Goal: Task Accomplishment & Management: Manage account settings

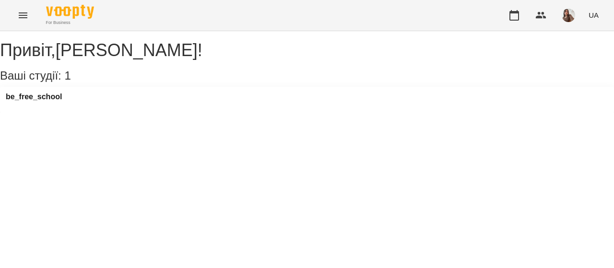
click at [56, 107] on div "be_free_school" at bounding box center [34, 100] width 56 height 14
click at [44, 101] on h3 "be_free_school" at bounding box center [34, 97] width 56 height 9
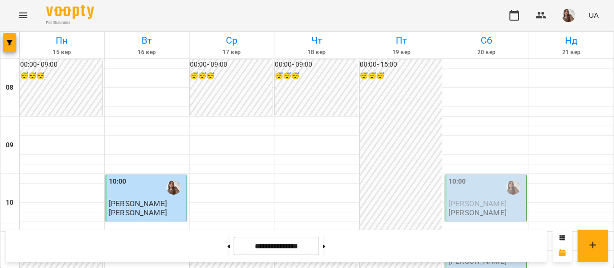
scroll to position [579, 0]
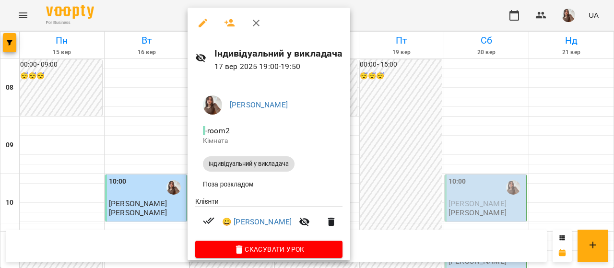
scroll to position [12, 0]
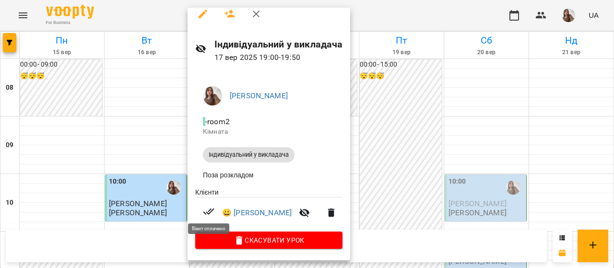
click at [206, 212] on icon at bounding box center [208, 212] width 11 height 6
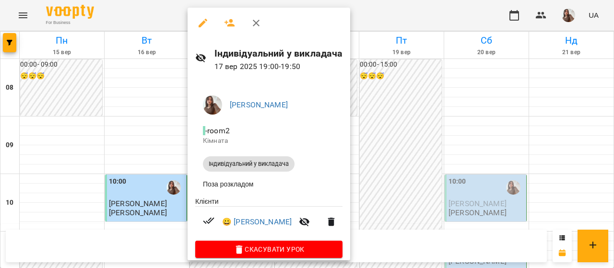
click at [274, 57] on h6 "Індивідуальний у викладача" at bounding box center [278, 53] width 129 height 15
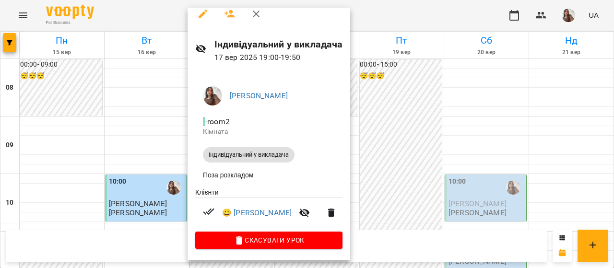
click at [436, 148] on div at bounding box center [307, 134] width 614 height 268
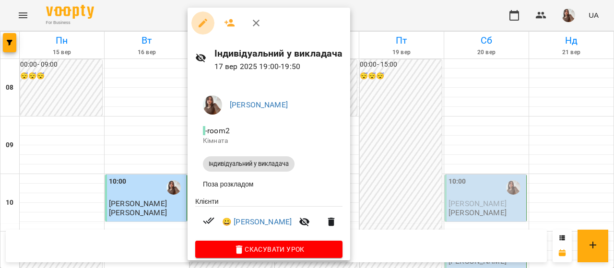
click at [205, 23] on icon "button" at bounding box center [203, 23] width 12 height 12
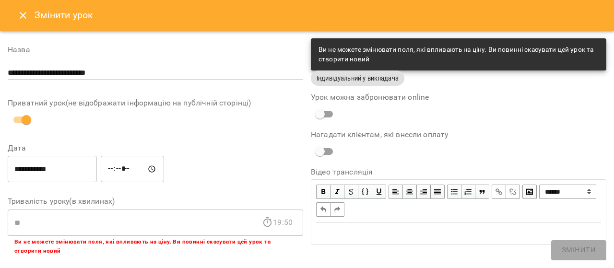
click at [27, 19] on icon "Close" at bounding box center [23, 16] width 12 height 12
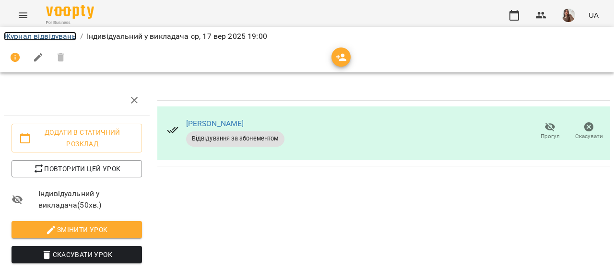
click at [49, 39] on link "Журнал відвідувань" at bounding box center [40, 36] width 72 height 9
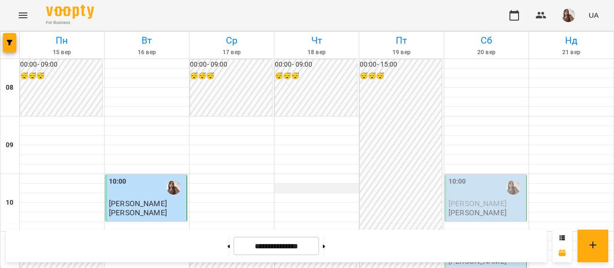
scroll to position [586, 0]
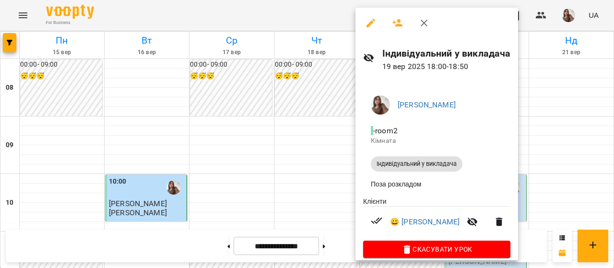
click at [288, 133] on div at bounding box center [307, 134] width 614 height 268
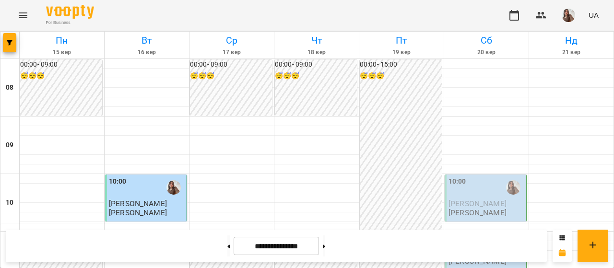
scroll to position [541, 0]
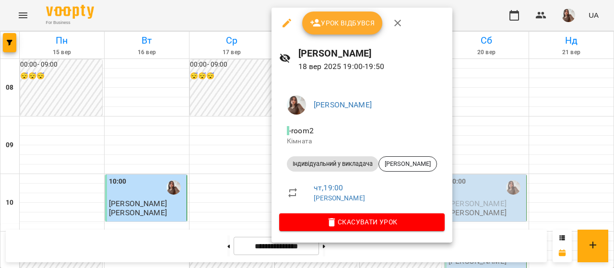
click at [183, 18] on div at bounding box center [307, 134] width 614 height 268
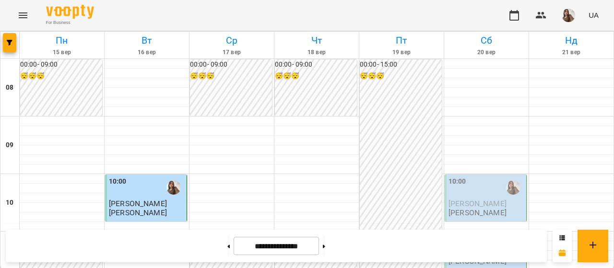
scroll to position [0, 0]
click at [569, 12] on img "button" at bounding box center [568, 15] width 13 height 13
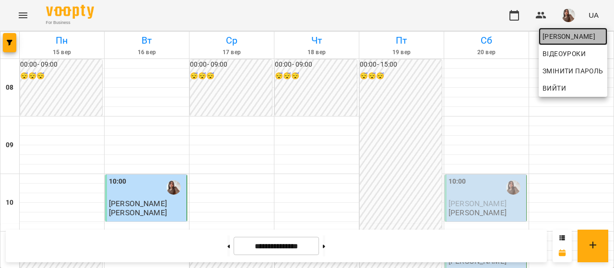
click at [569, 31] on span "[PERSON_NAME]" at bounding box center [572, 37] width 61 height 12
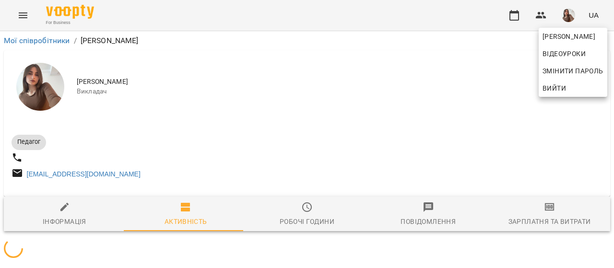
click at [541, 218] on div at bounding box center [307, 134] width 614 height 268
click at [541, 218] on div "[PERSON_NAME] Відеоуроки Змінити пароль Вийти" at bounding box center [307, 134] width 614 height 268
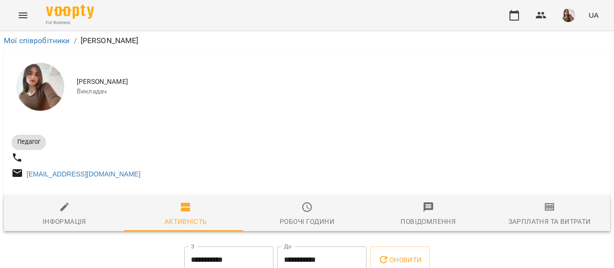
click at [541, 218] on div "[PERSON_NAME] Відеоуроки Змінити пароль Вийти" at bounding box center [307, 134] width 614 height 268
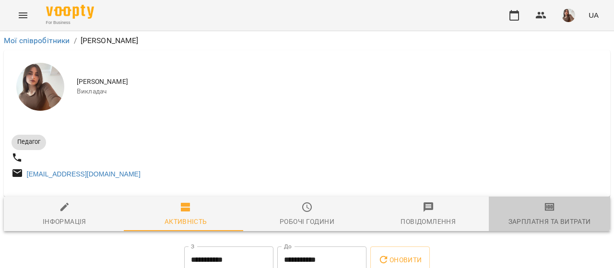
click at [541, 218] on span "Зарплатня та Витрати" at bounding box center [549, 214] width 110 height 26
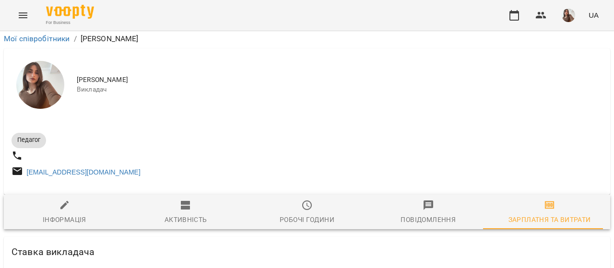
scroll to position [450, 0]
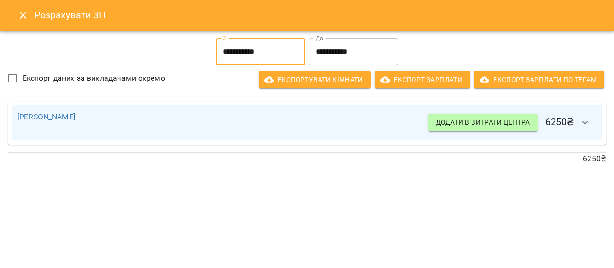
click at [278, 48] on input "**********" at bounding box center [260, 51] width 89 height 27
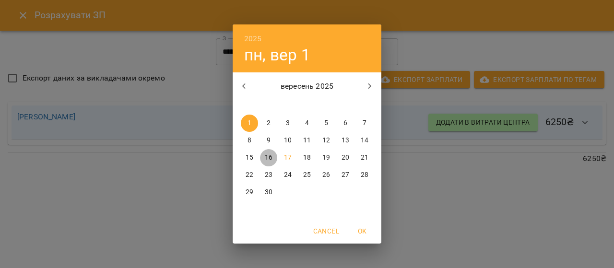
click at [267, 158] on p "16" at bounding box center [269, 158] width 8 height 10
type input "**********"
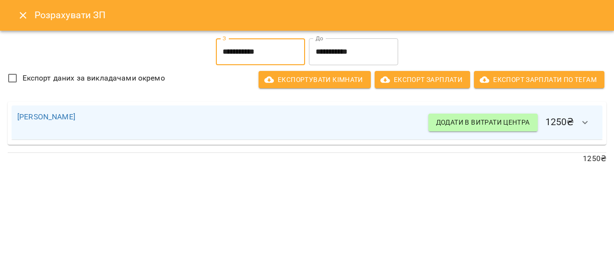
click at [578, 120] on button "button" at bounding box center [584, 122] width 23 height 23
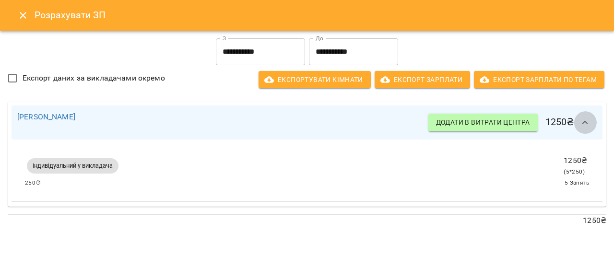
click at [580, 121] on icon "button" at bounding box center [585, 123] width 12 height 12
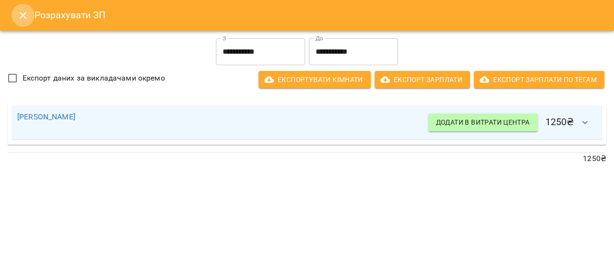
click at [23, 18] on icon "Close" at bounding box center [23, 16] width 12 height 12
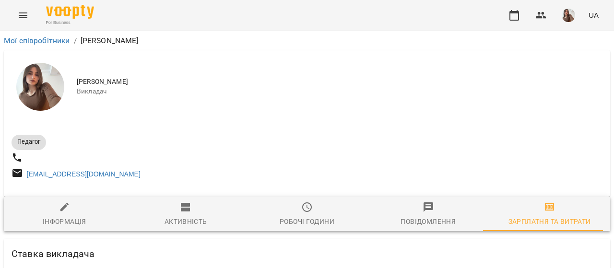
scroll to position [0, 2]
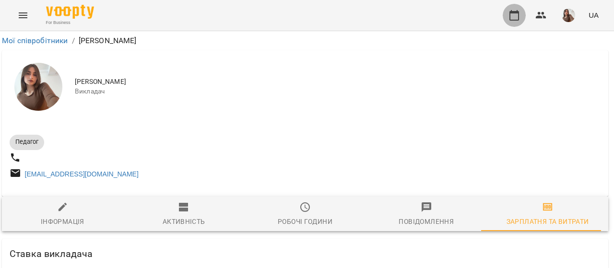
click at [517, 11] on icon "button" at bounding box center [514, 15] width 10 height 11
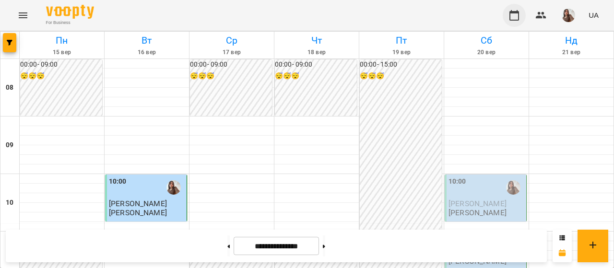
scroll to position [548, 0]
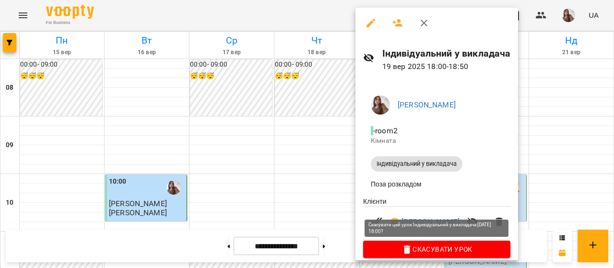
click at [418, 252] on span "Скасувати Урок" at bounding box center [437, 250] width 132 height 12
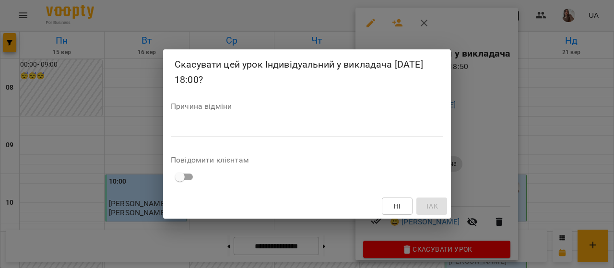
click at [327, 125] on textarea at bounding box center [307, 129] width 272 height 9
click at [408, 206] on button "Ні" at bounding box center [397, 206] width 31 height 17
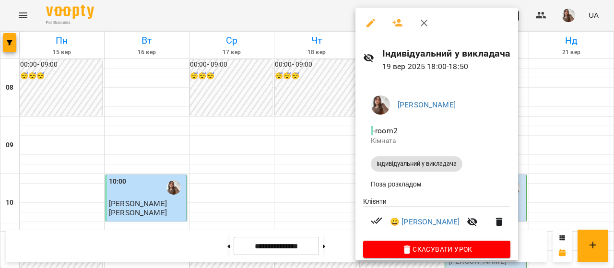
click at [540, 163] on div at bounding box center [307, 134] width 614 height 268
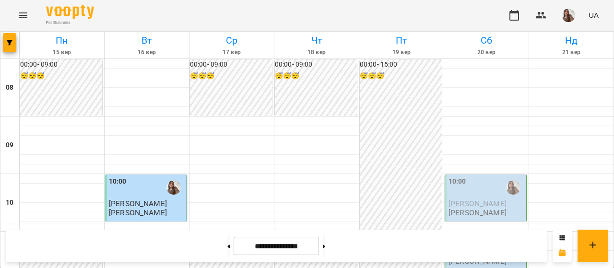
scroll to position [579, 0]
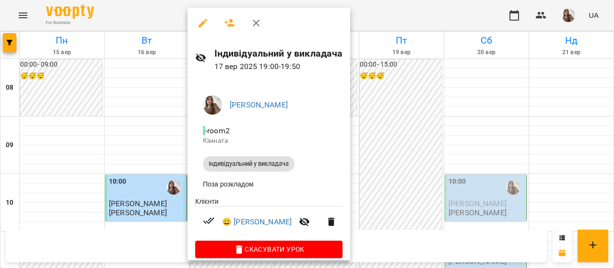
scroll to position [12, 0]
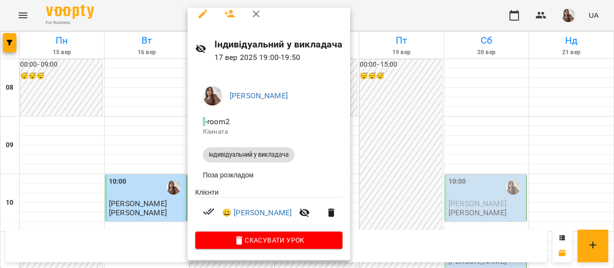
click at [410, 134] on div at bounding box center [307, 134] width 614 height 268
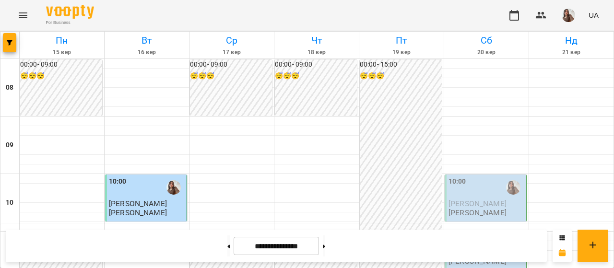
scroll to position [612, 0]
